Goal: Information Seeking & Learning: Learn about a topic

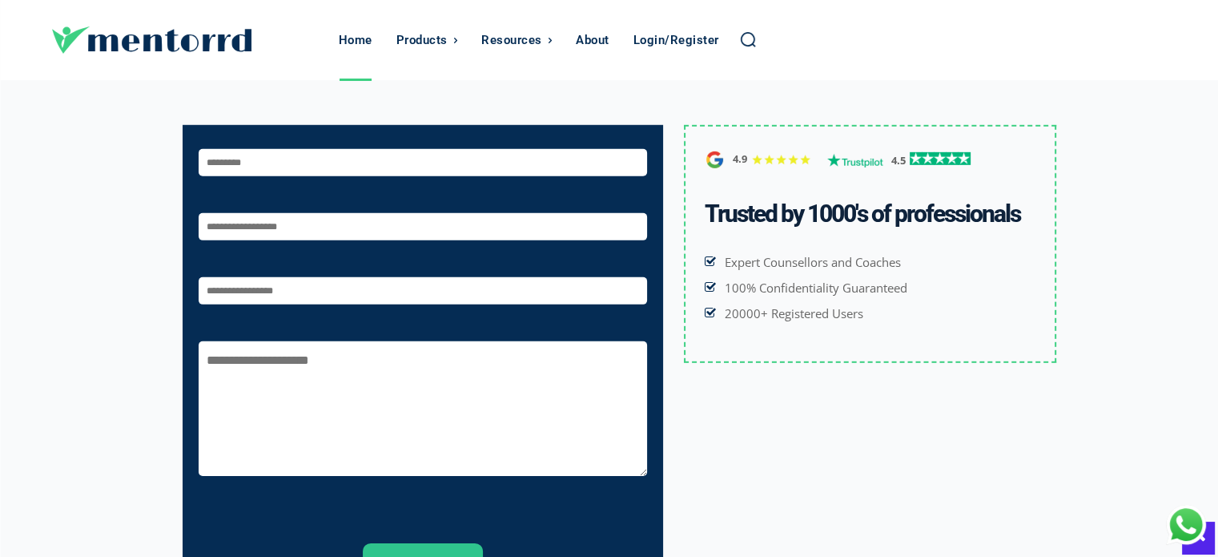
scroll to position [5004, 0]
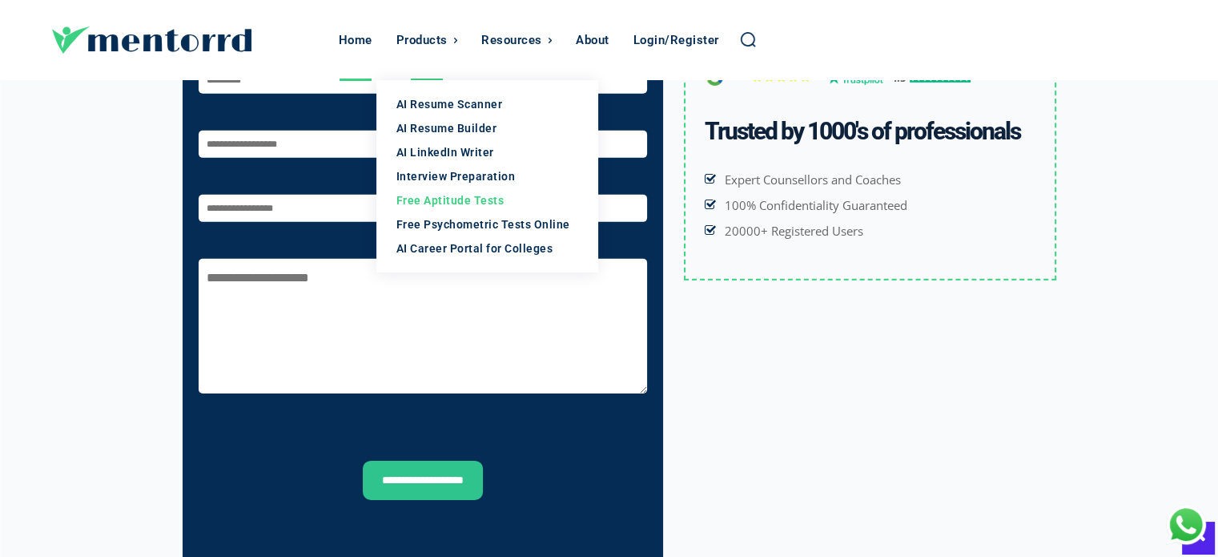
click at [449, 199] on div "Free Aptitude Tests" at bounding box center [487, 200] width 183 height 16
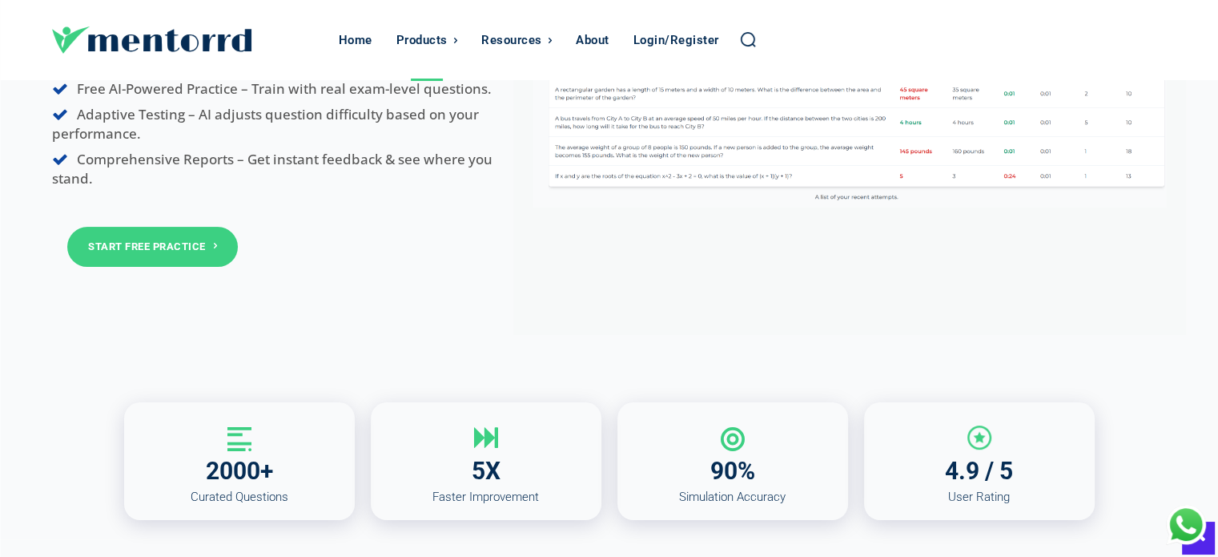
scroll to position [320, 0]
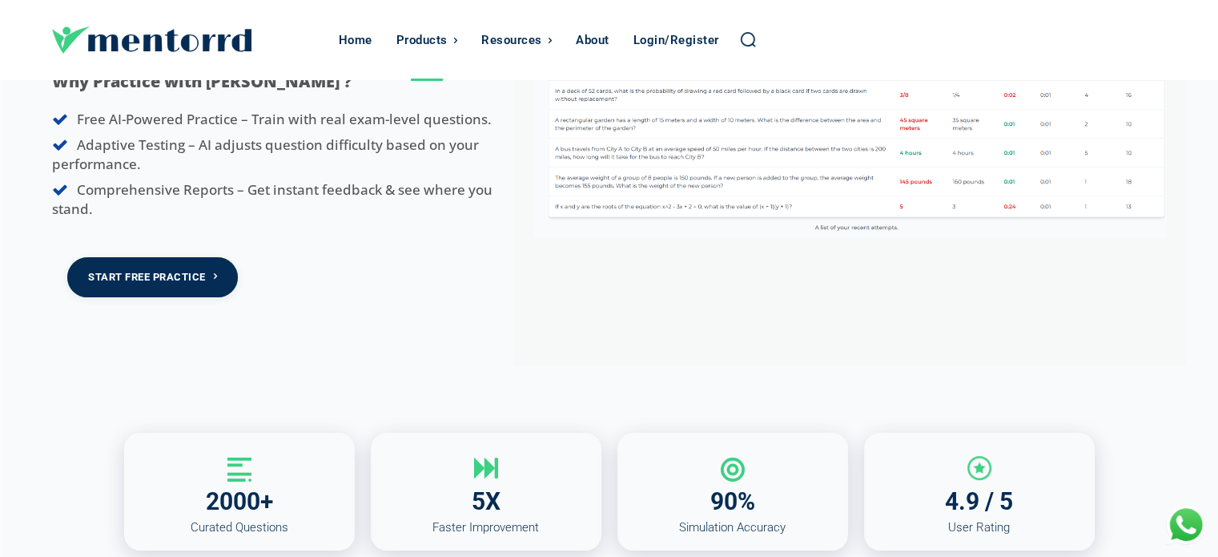
click at [195, 269] on link "Start Free Practice" at bounding box center [152, 276] width 171 height 39
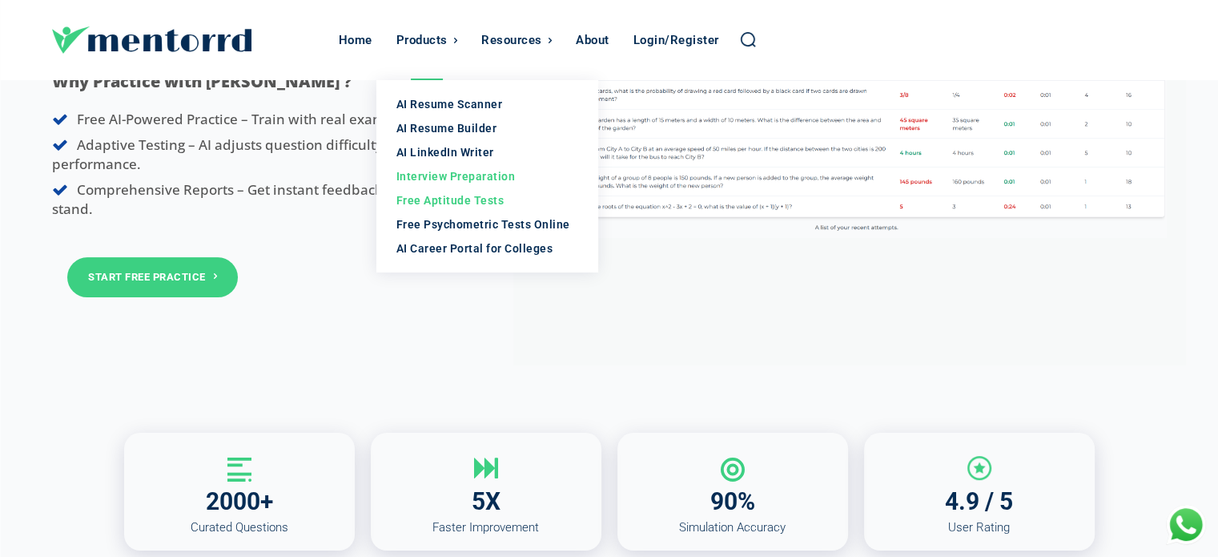
click at [481, 179] on div "Interview Preparation" at bounding box center [487, 176] width 183 height 16
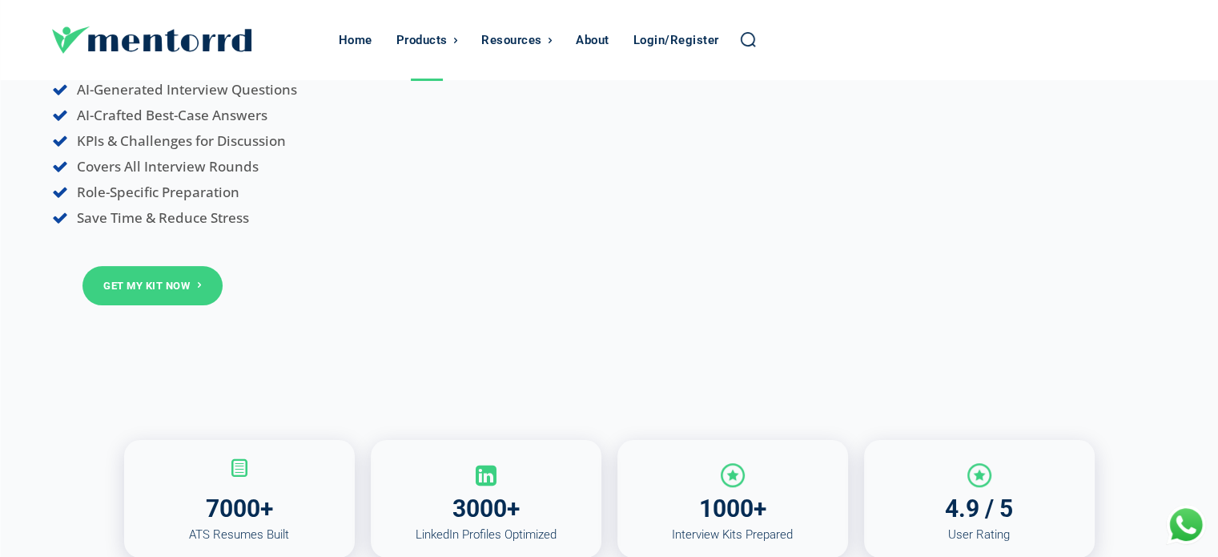
scroll to position [240, 0]
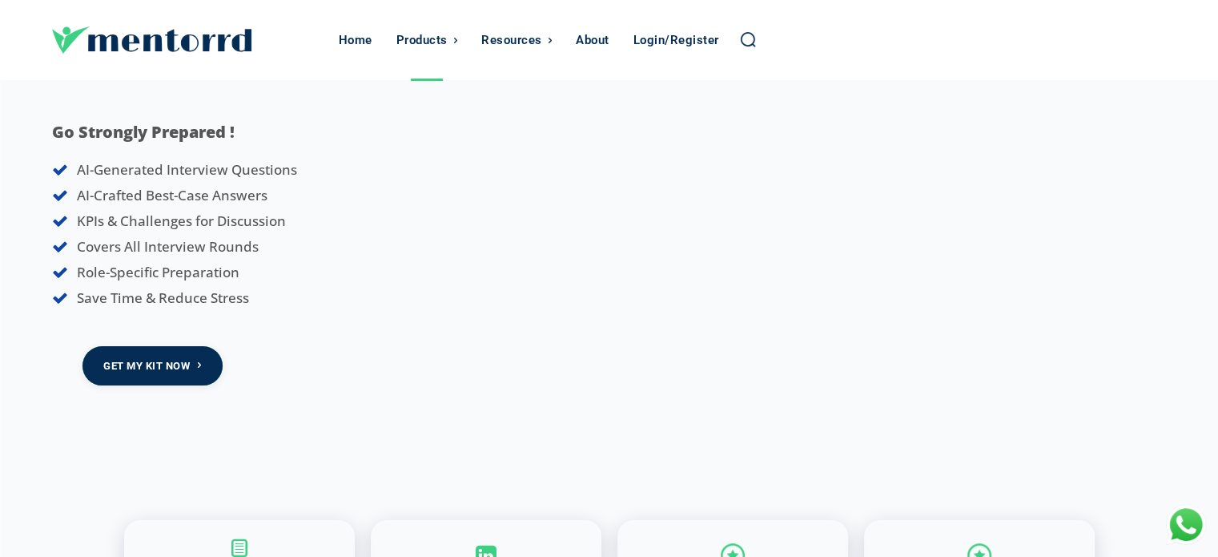
click at [163, 355] on link "Get My Kit now" at bounding box center [152, 365] width 140 height 39
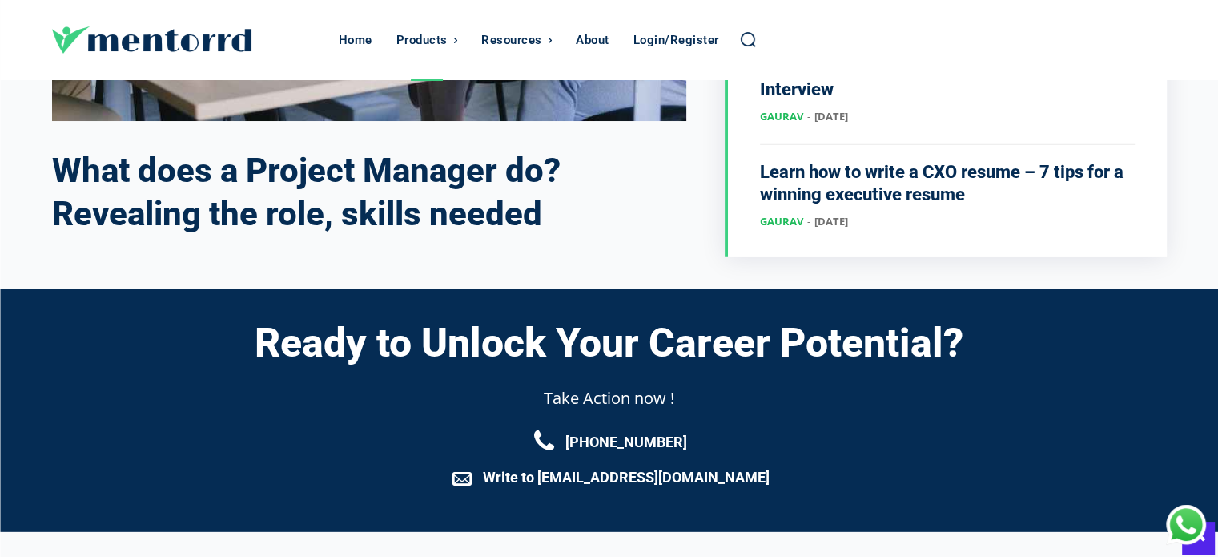
scroll to position [0, 0]
